Goal: Navigation & Orientation: Find specific page/section

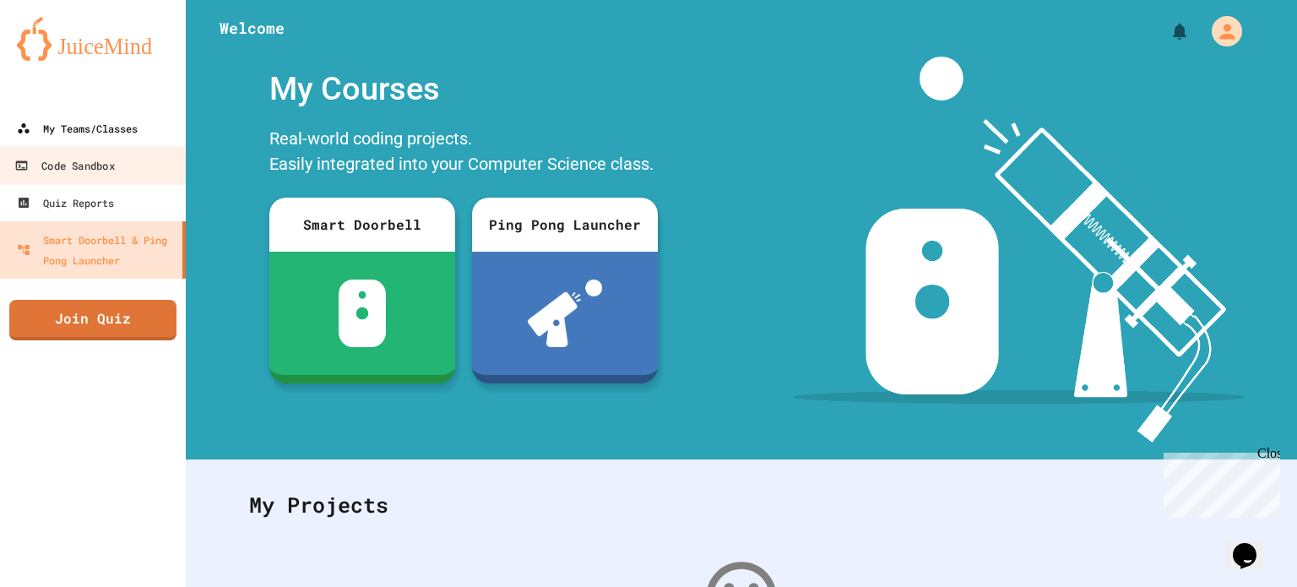
click at [108, 138] on div "My Teams/Classes" at bounding box center [77, 128] width 121 height 20
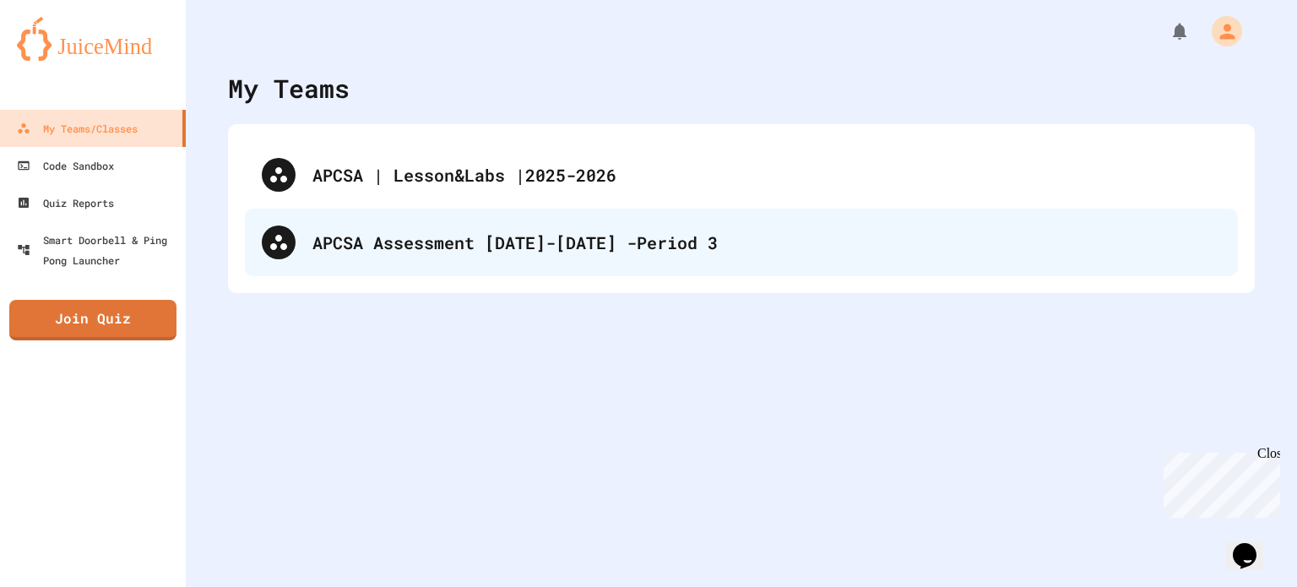
click at [311, 224] on div "APCSA Assessment [DATE]-[DATE] -Period 3" at bounding box center [741, 243] width 993 height 68
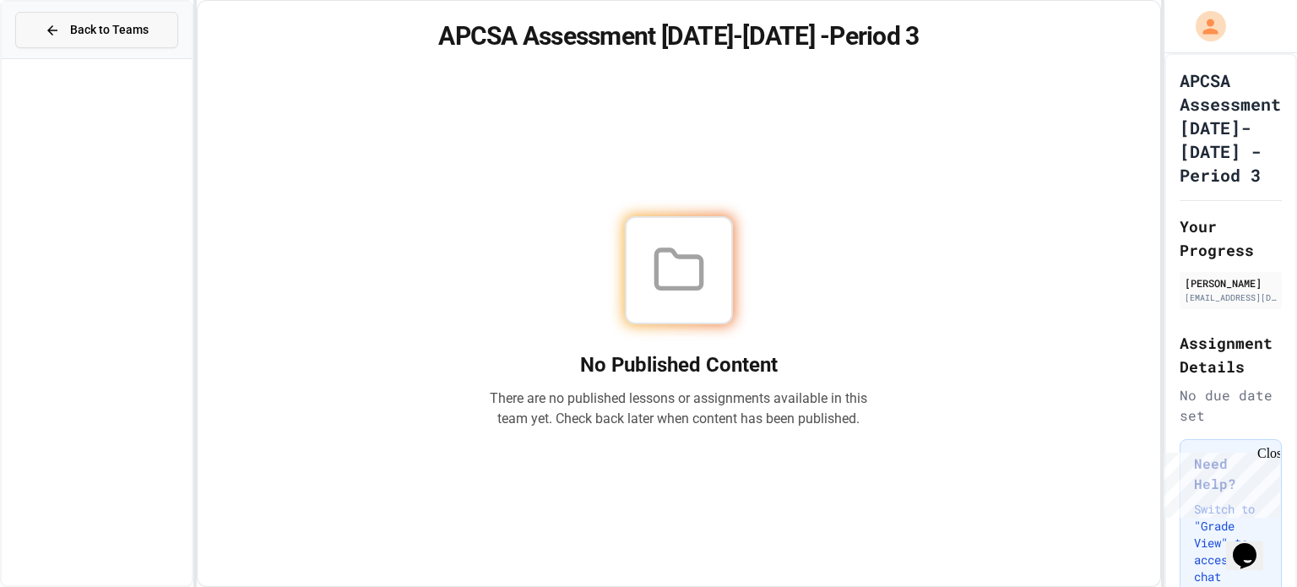
click at [100, 30] on span "Back to Teams" at bounding box center [109, 30] width 79 height 18
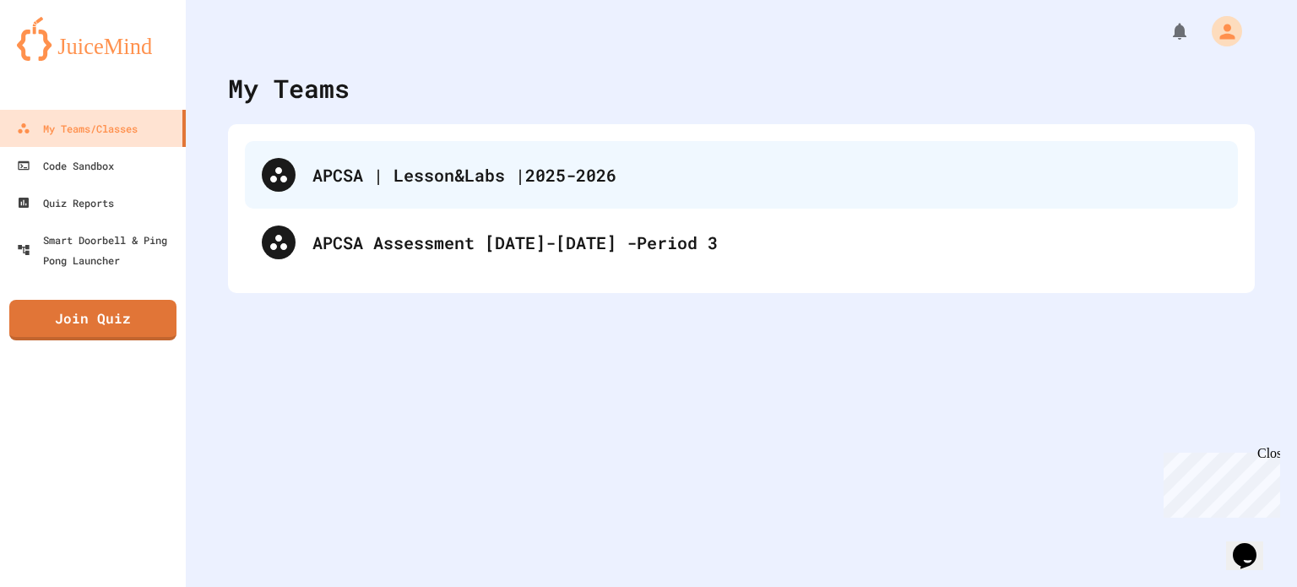
click at [559, 165] on div "APCSA | Lesson&Labs |2025-2026" at bounding box center [766, 174] width 908 height 25
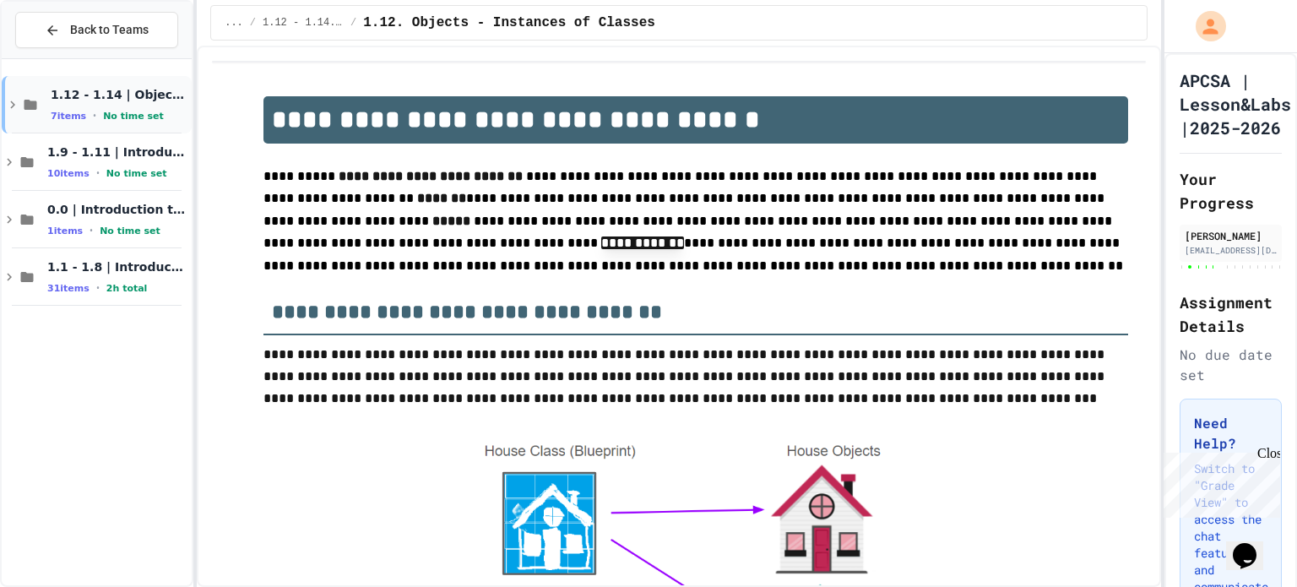
click at [124, 111] on span "No time set" at bounding box center [133, 116] width 61 height 11
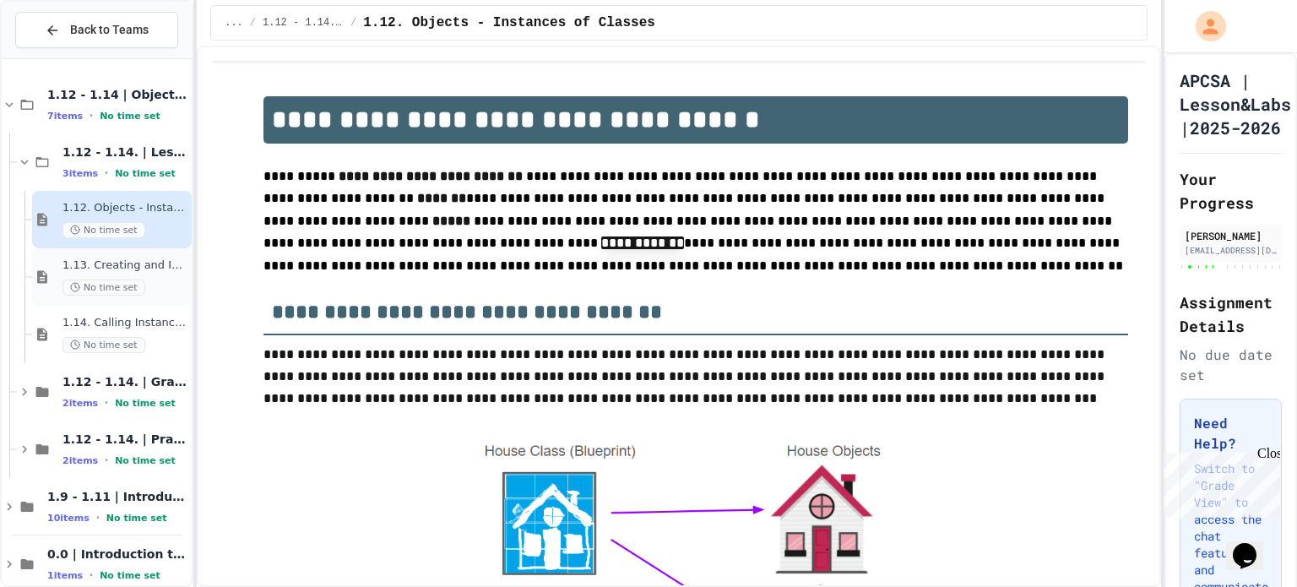
click at [127, 268] on span "1.13. Creating and Initializing Objects: Constructors" at bounding box center [125, 265] width 126 height 14
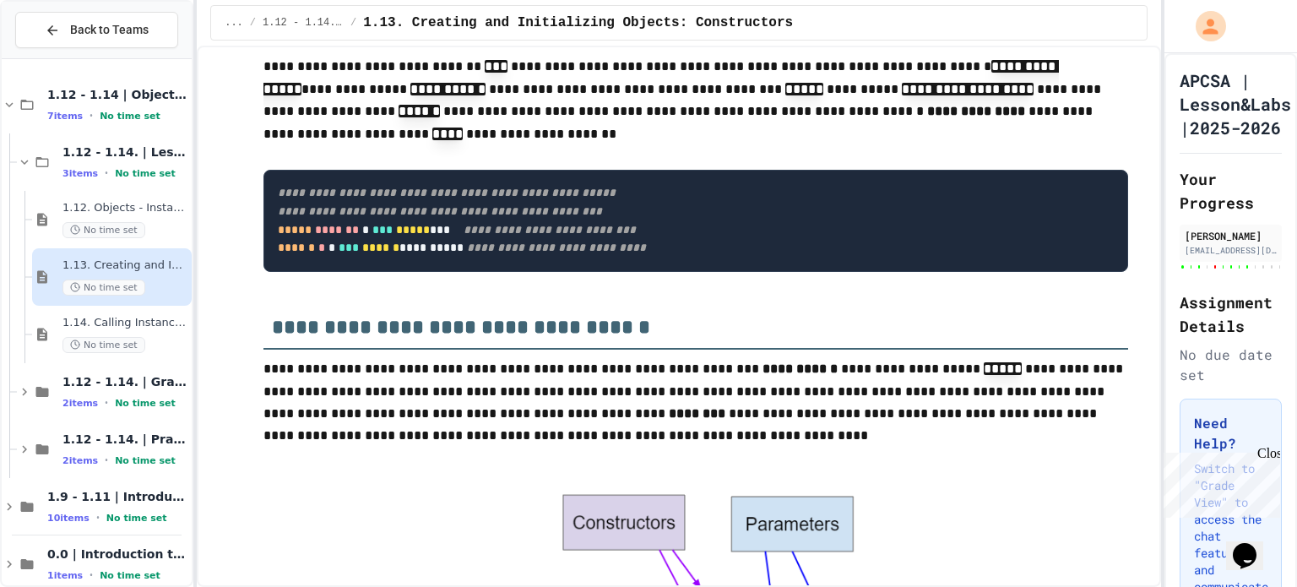
scroll to position [203, 0]
